Goal: Task Accomplishment & Management: Use online tool/utility

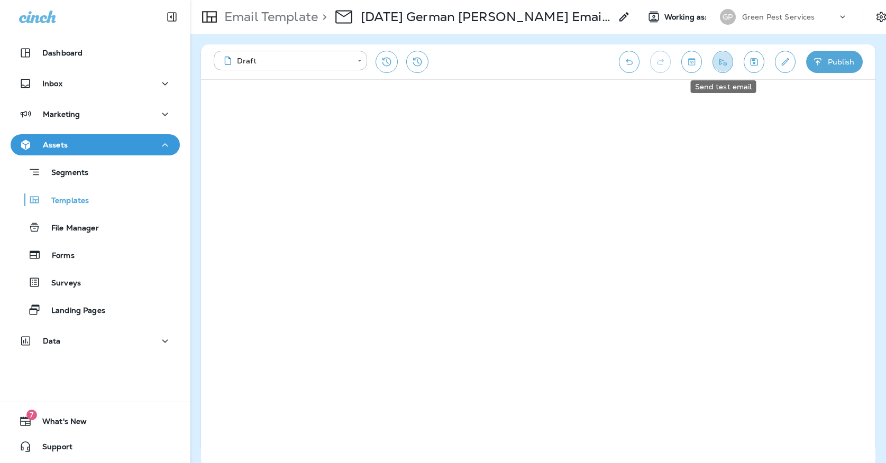
click at [726, 60] on icon "Send test email" at bounding box center [722, 62] width 11 height 11
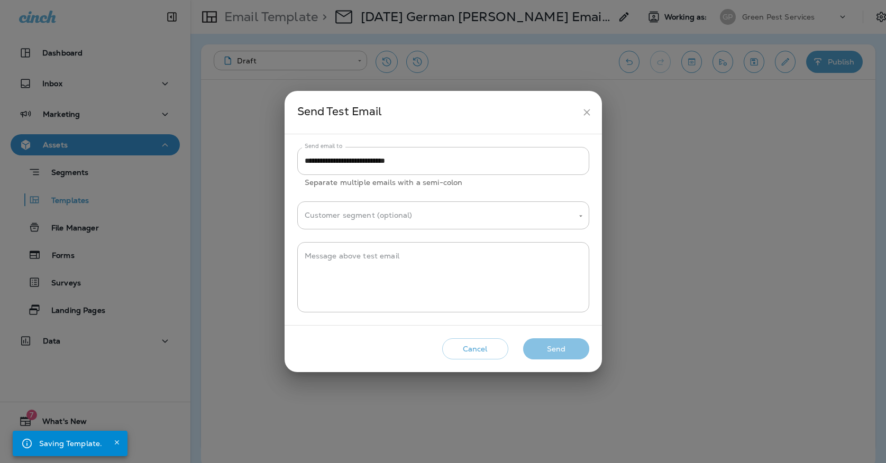
click at [556, 343] on button "Send" at bounding box center [556, 350] width 66 height 22
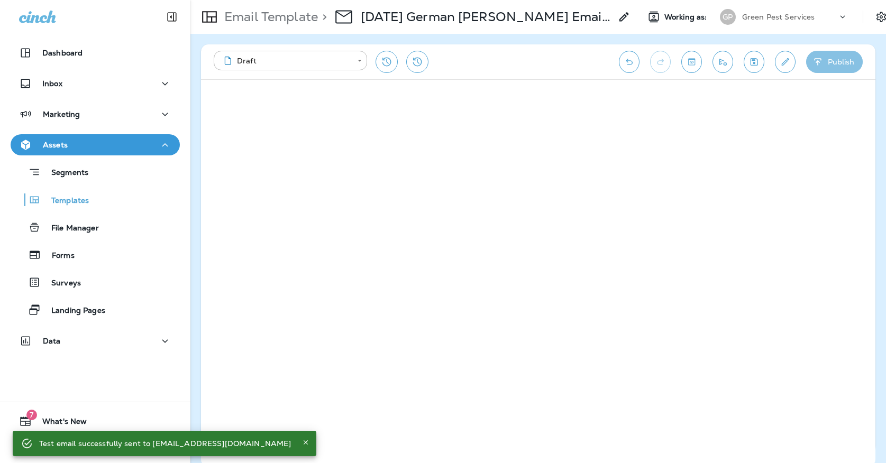
click at [811, 57] on button "Publish" at bounding box center [834, 62] width 57 height 22
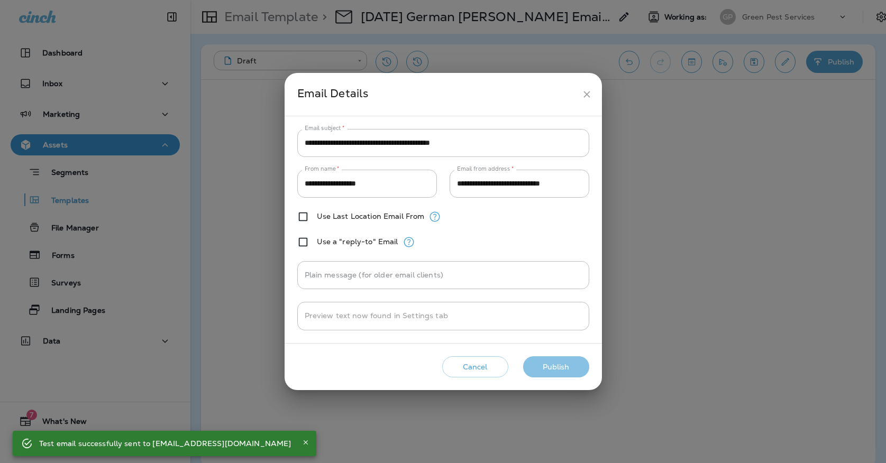
click at [544, 363] on button "Publish" at bounding box center [556, 368] width 66 height 22
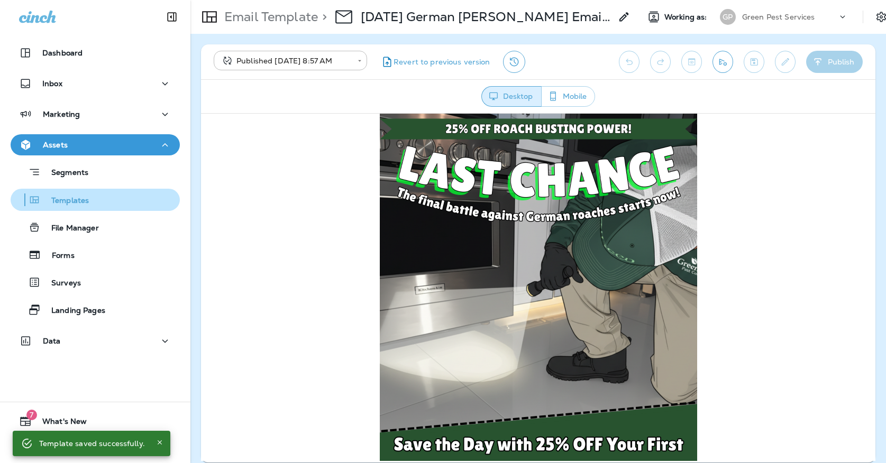
click at [144, 202] on div "Templates" at bounding box center [95, 200] width 161 height 16
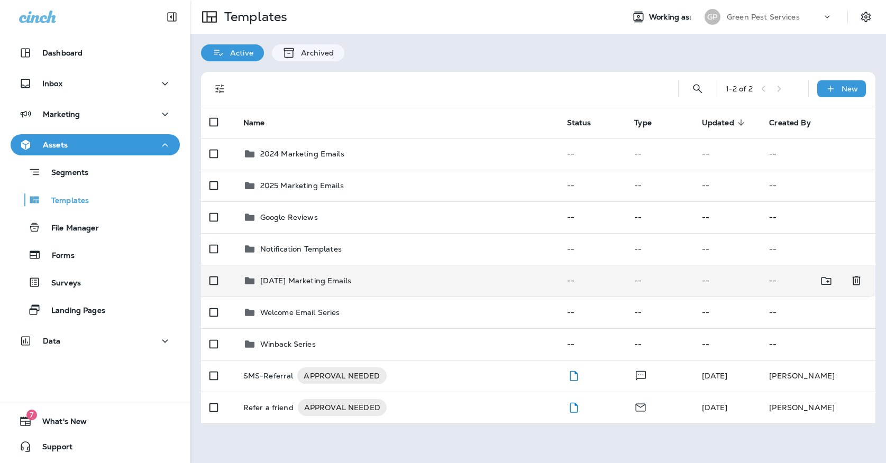
click at [387, 275] on div "[DATE] Marketing Emails" at bounding box center [396, 281] width 307 height 13
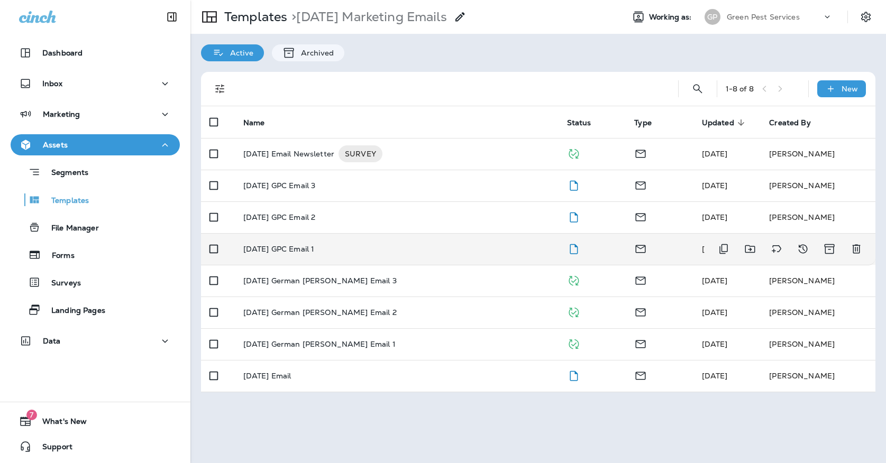
click at [396, 243] on td "[DATE] GPC Email 1" at bounding box center [397, 249] width 324 height 32
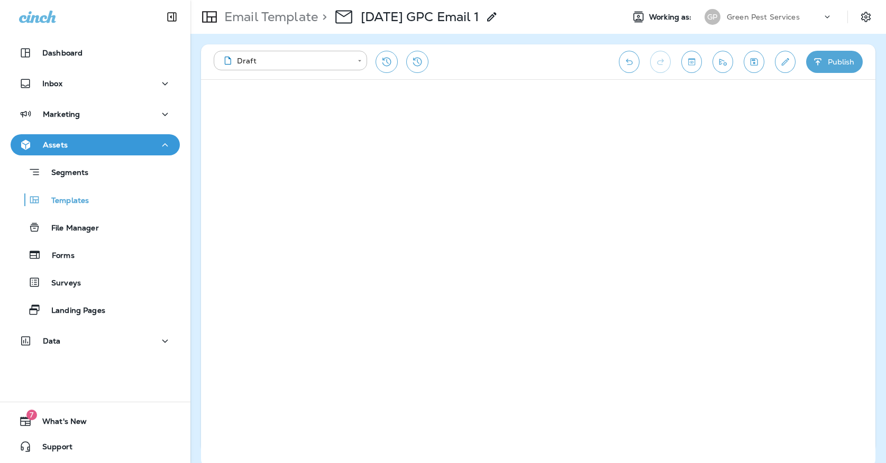
click at [751, 70] on button "Save" at bounding box center [754, 62] width 21 height 22
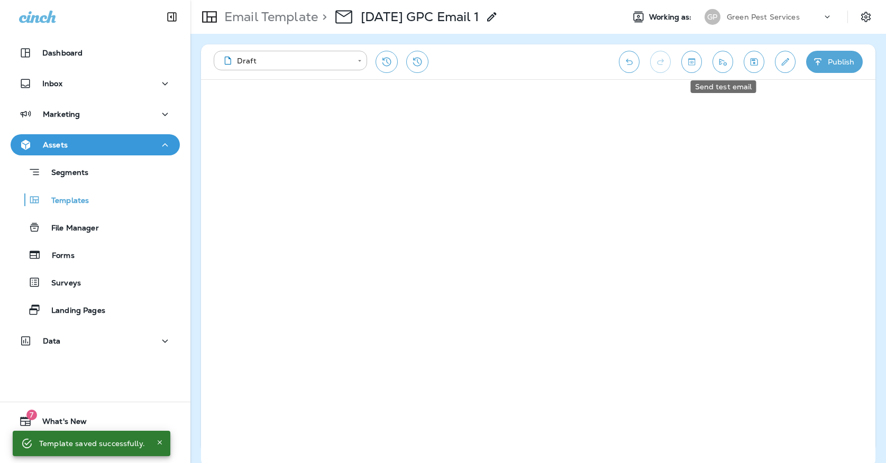
click at [724, 62] on icon "Send test email" at bounding box center [722, 62] width 11 height 11
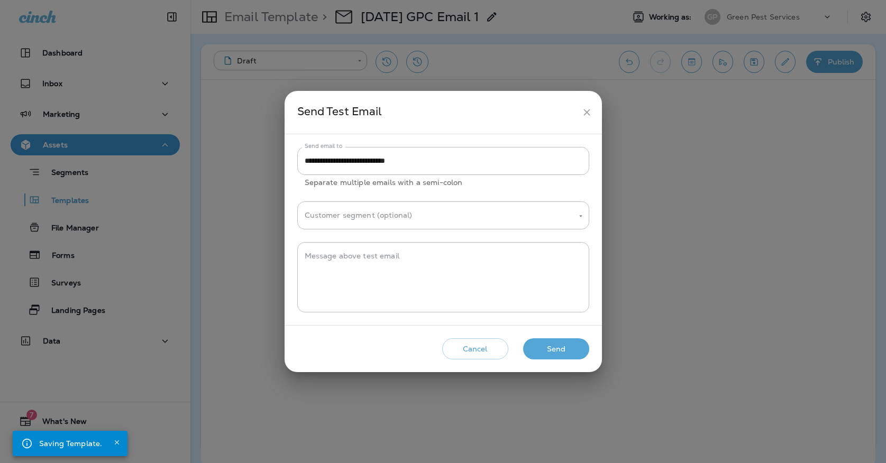
click at [573, 352] on button "Send" at bounding box center [556, 350] width 66 height 22
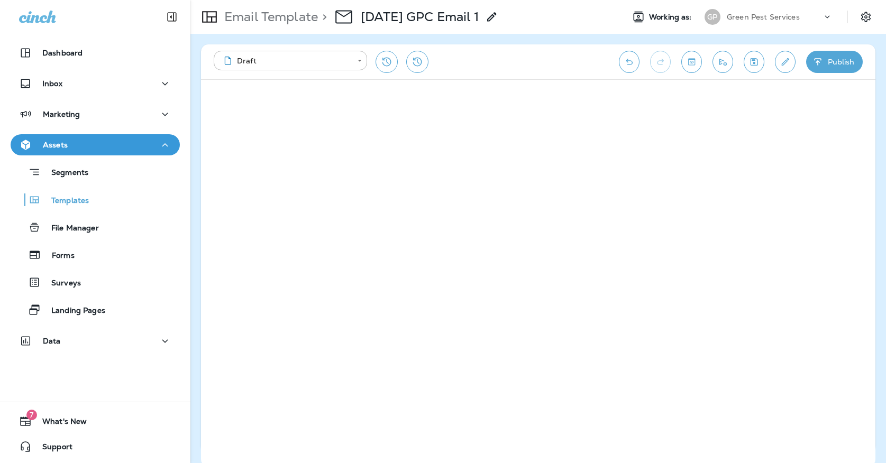
click at [834, 61] on button "Publish" at bounding box center [834, 62] width 57 height 22
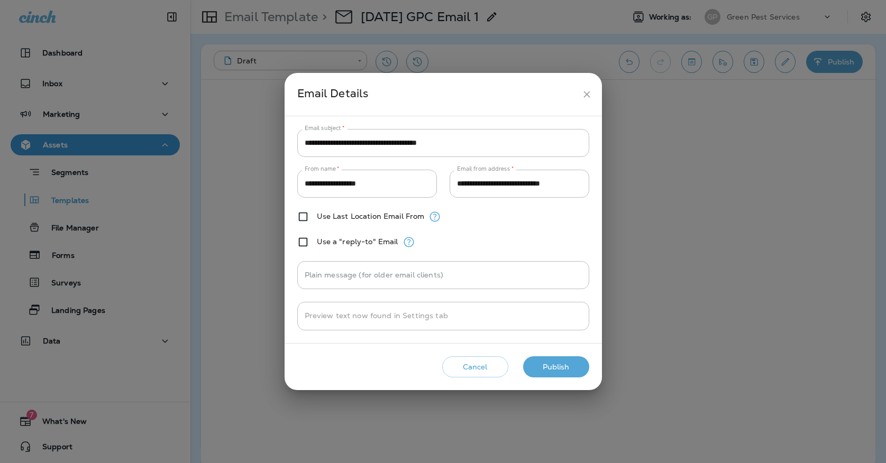
click at [564, 369] on button "Publish" at bounding box center [556, 368] width 66 height 22
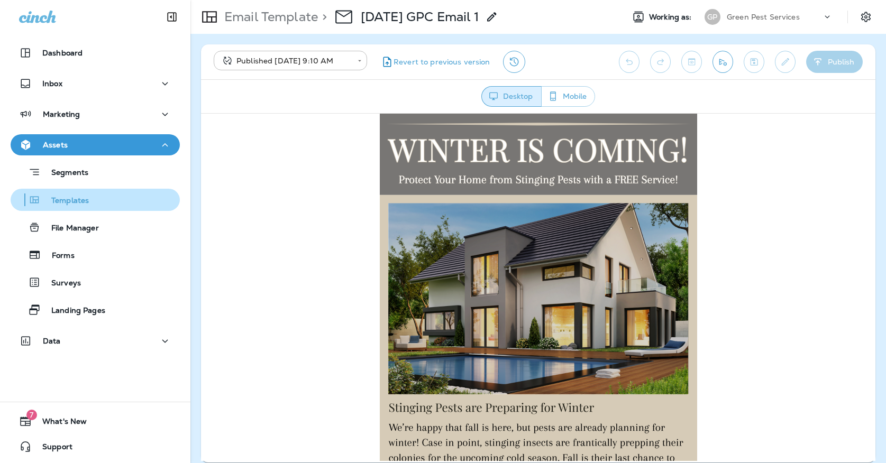
click at [141, 198] on div "Templates" at bounding box center [95, 200] width 161 height 16
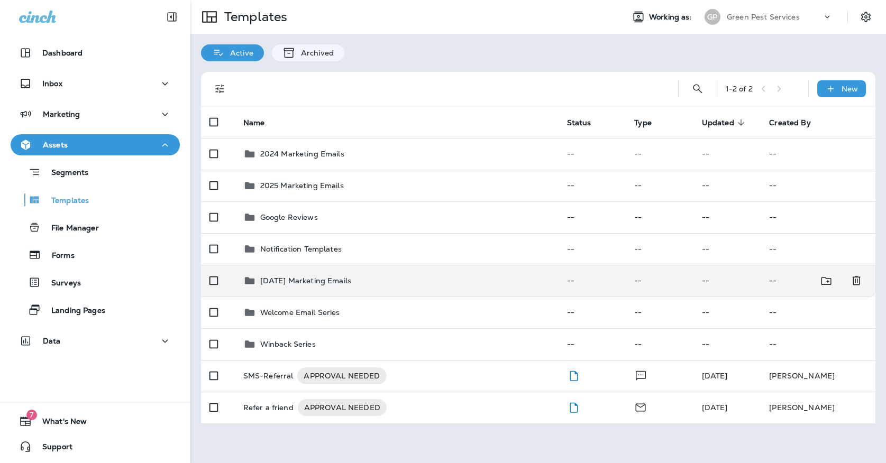
click at [324, 277] on p "[DATE] Marketing Emails" at bounding box center [305, 281] width 91 height 8
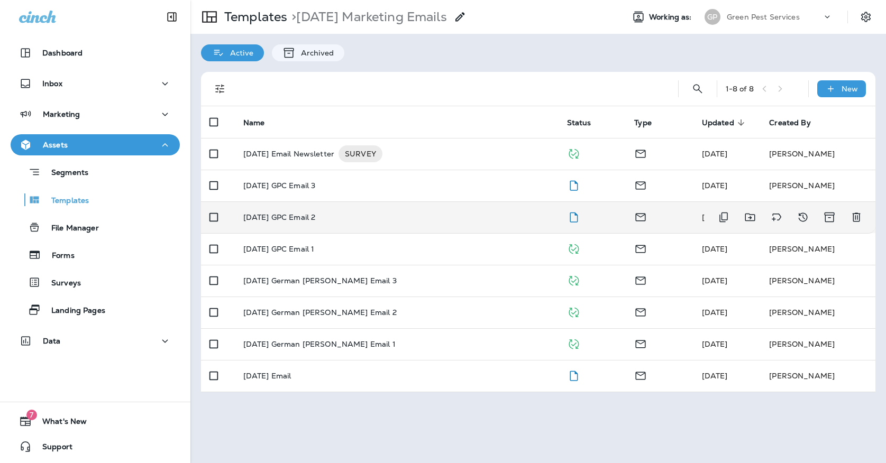
click at [331, 202] on td "[DATE] GPC Email 2" at bounding box center [397, 218] width 324 height 32
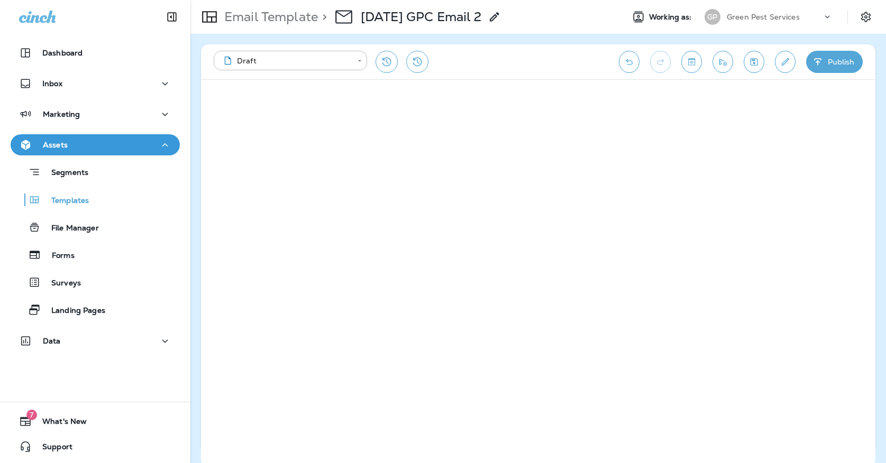
click at [751, 61] on icon "Save" at bounding box center [754, 61] width 7 height 7
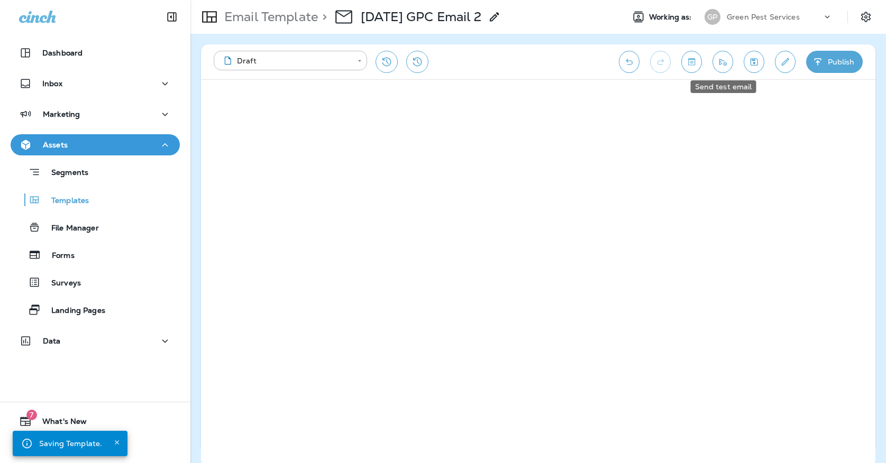
click at [729, 68] on button "Send test email" at bounding box center [723, 62] width 21 height 22
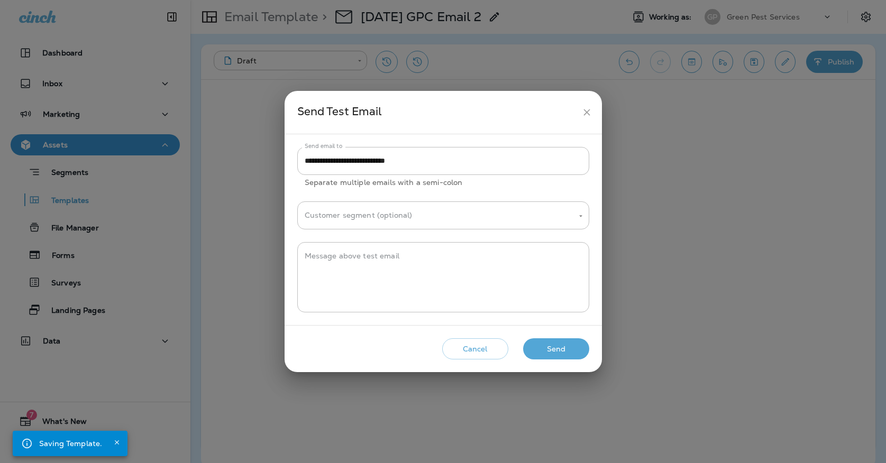
click at [544, 343] on button "Send" at bounding box center [556, 350] width 66 height 22
